Goal: Check status: Check status

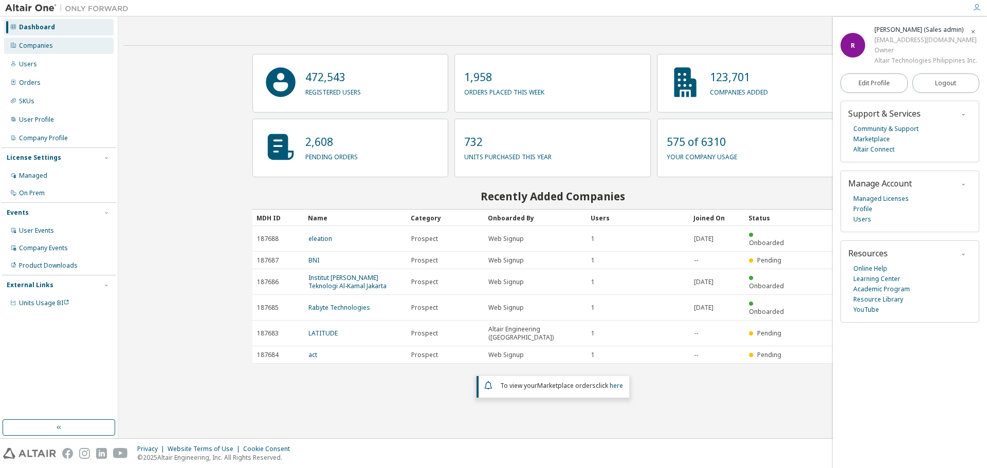
click at [40, 48] on div "Companies" at bounding box center [36, 46] width 34 height 8
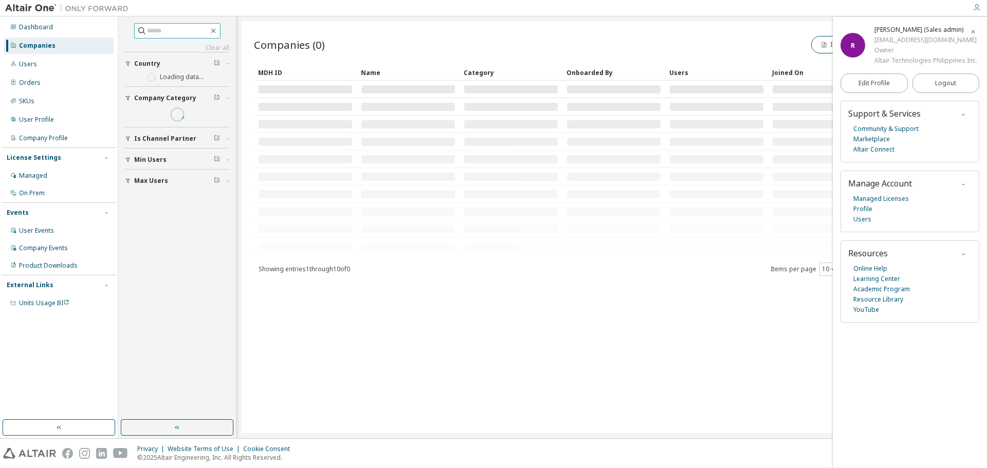
click at [185, 37] on span at bounding box center [177, 30] width 86 height 15
click at [185, 36] on span at bounding box center [177, 30] width 86 height 15
click at [187, 32] on input "text" at bounding box center [178, 31] width 62 height 10
paste input "****"
type input "****"
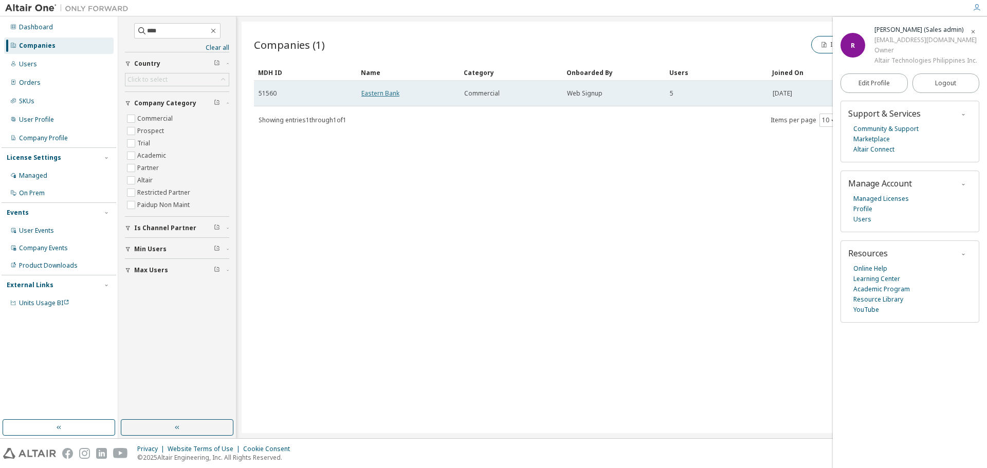
click at [378, 89] on link "Eastern Bank" at bounding box center [380, 93] width 38 height 9
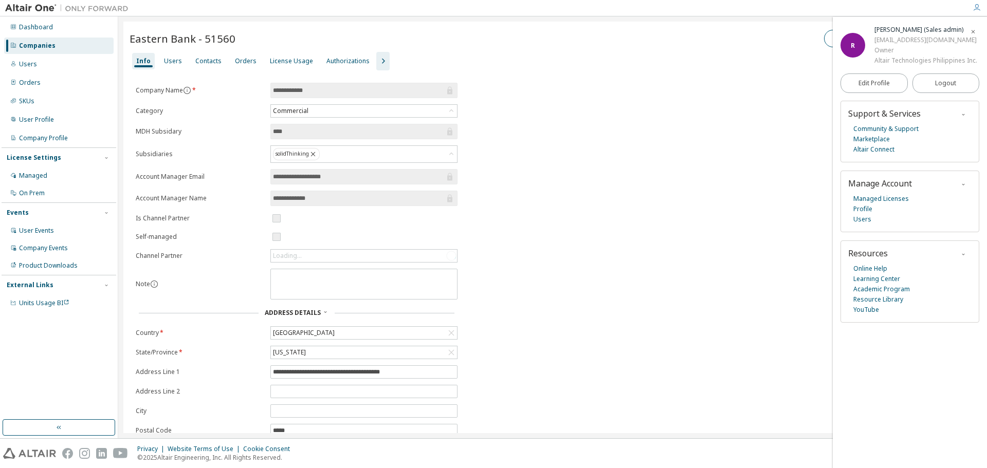
click at [973, 31] on icon "button" at bounding box center [973, 32] width 6 height 6
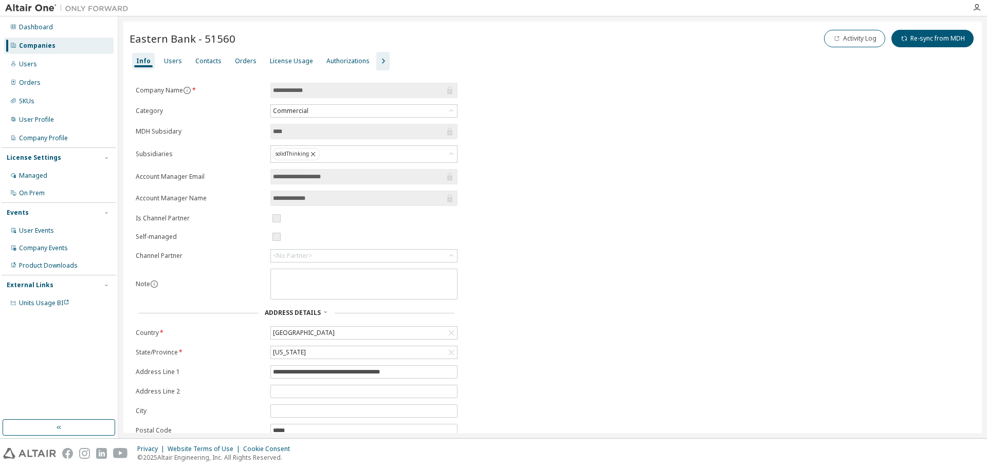
click at [379, 64] on icon "button" at bounding box center [383, 61] width 12 height 12
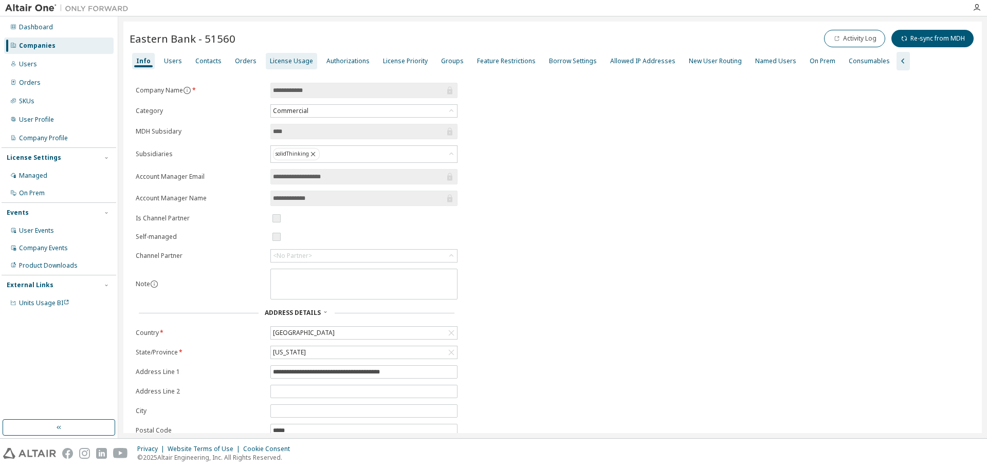
click at [282, 64] on div "License Usage" at bounding box center [291, 61] width 43 height 8
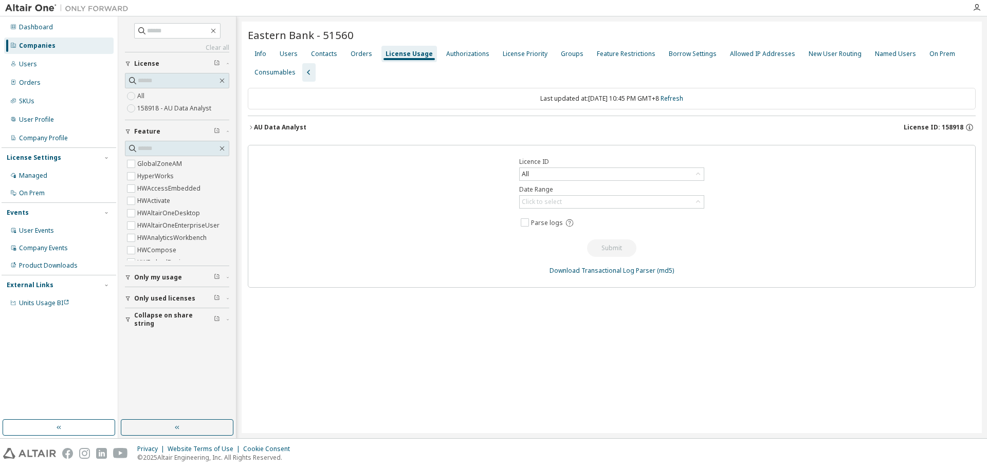
click at [251, 124] on button "AU Data Analyst License ID: 158918" at bounding box center [612, 127] width 728 height 23
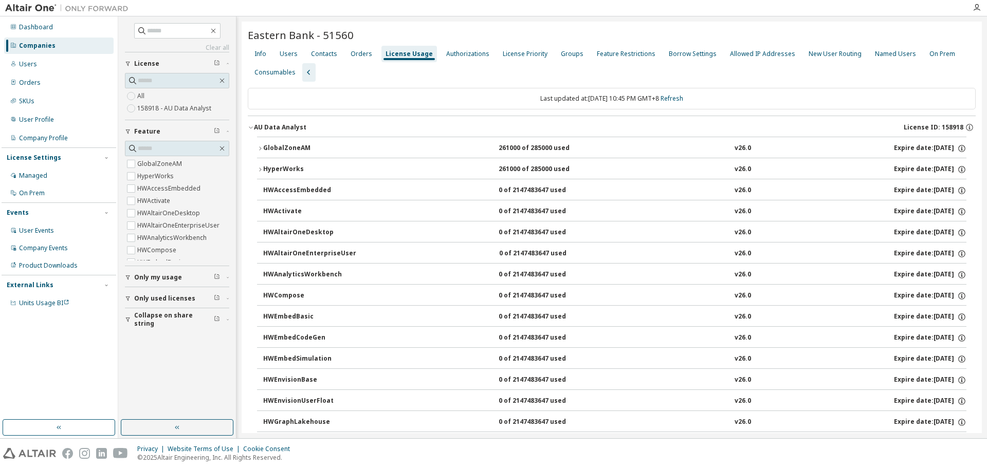
click at [260, 150] on icon "button" at bounding box center [260, 149] width 6 height 6
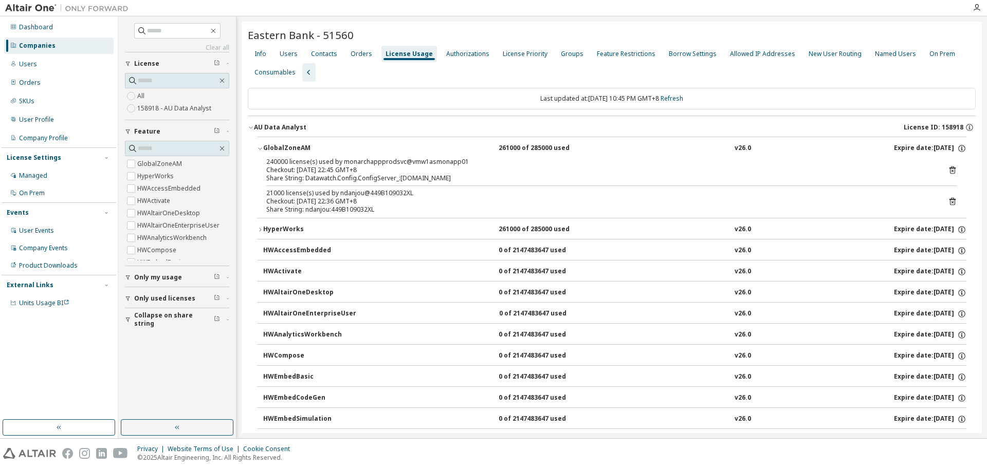
click at [260, 150] on icon "button" at bounding box center [260, 149] width 6 height 6
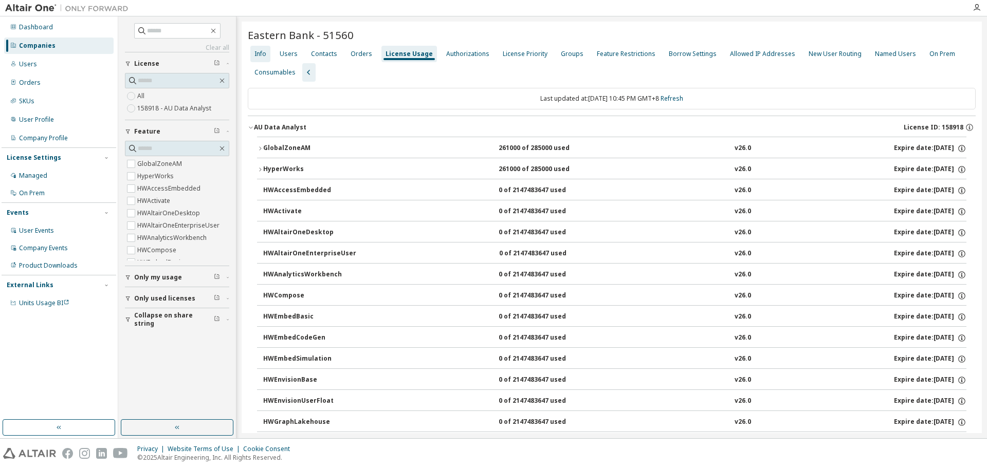
click at [266, 53] on div "Info" at bounding box center [261, 54] width 12 height 8
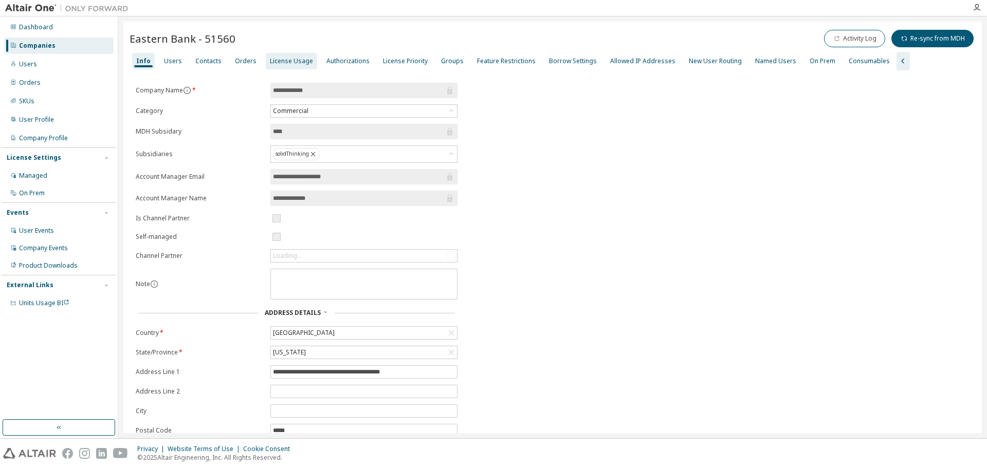
click at [284, 60] on div "License Usage" at bounding box center [291, 61] width 43 height 8
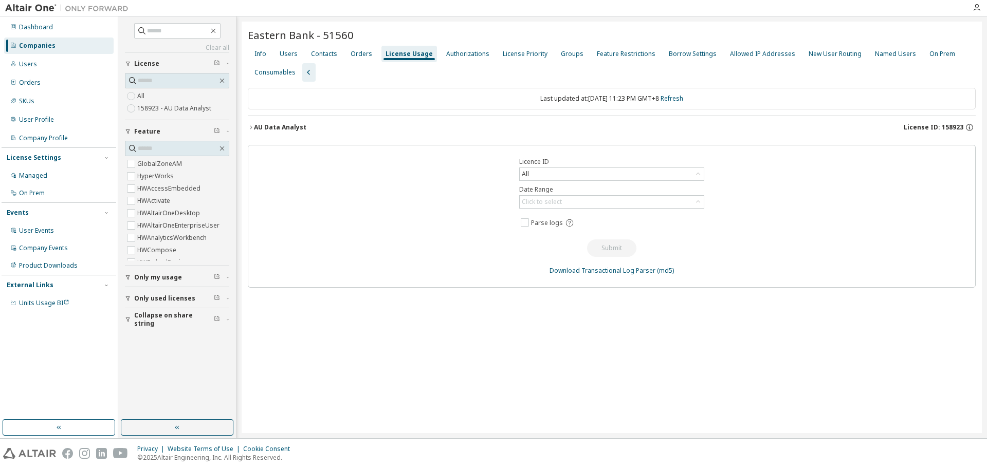
click at [250, 124] on button "AU Data Analyst License ID: 158923" at bounding box center [612, 127] width 728 height 23
